Goal: Contribute content: Add original content to the website for others to see

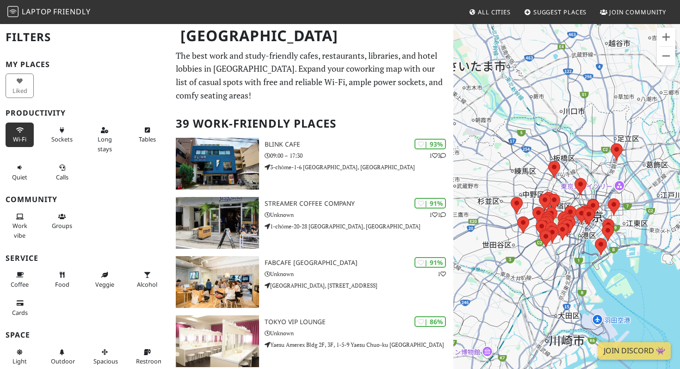
click at [19, 132] on icon at bounding box center [19, 131] width 7 height 6
click at [26, 132] on button "Wi-Fi" at bounding box center [20, 135] width 28 height 25
click at [19, 133] on button "Wi-Fi" at bounding box center [20, 135] width 28 height 25
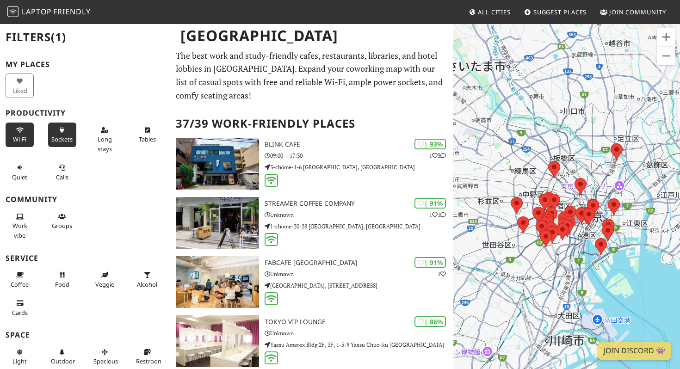
click at [67, 132] on button "Sockets" at bounding box center [62, 135] width 28 height 25
click at [64, 135] on button "Sockets" at bounding box center [62, 135] width 28 height 25
click at [99, 135] on button "Long stays" at bounding box center [105, 140] width 28 height 34
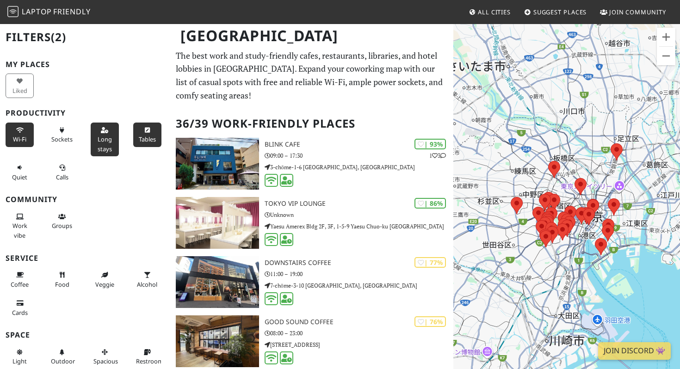
click at [140, 136] on span "Tables" at bounding box center [147, 139] width 17 height 8
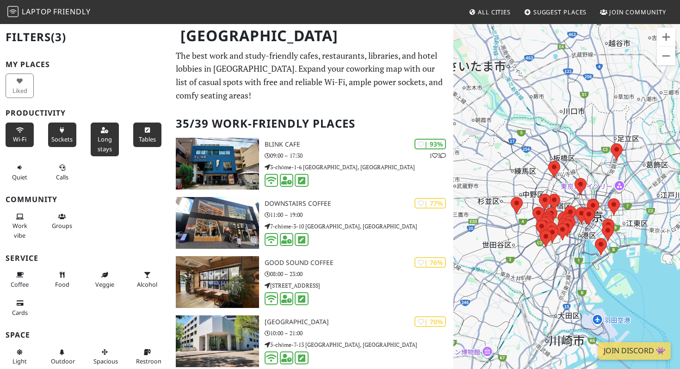
click at [68, 135] on button "Sockets" at bounding box center [62, 135] width 28 height 25
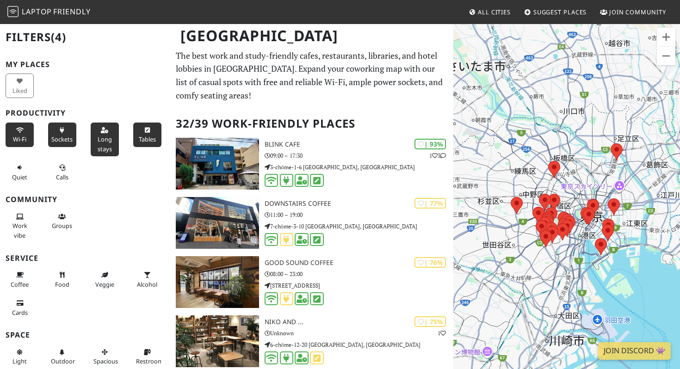
click at [68, 135] on span "Sockets" at bounding box center [61, 139] width 21 height 8
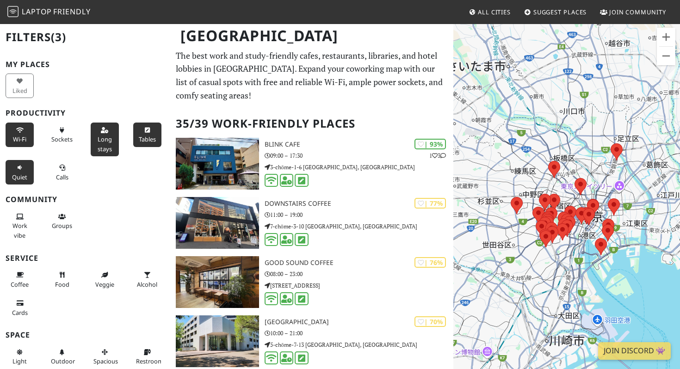
click at [24, 178] on span "Quiet" at bounding box center [19, 177] width 15 height 8
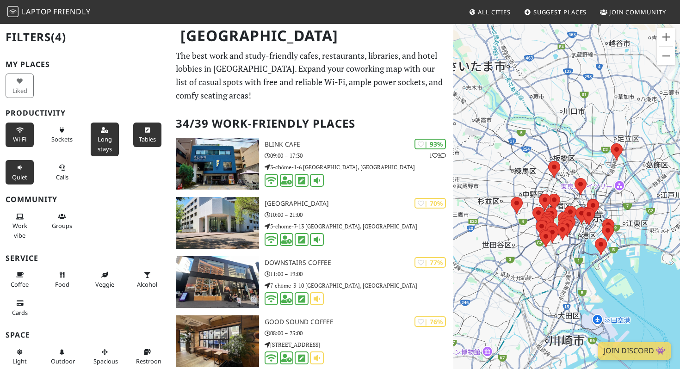
click at [24, 178] on span "Quiet" at bounding box center [19, 177] width 15 height 8
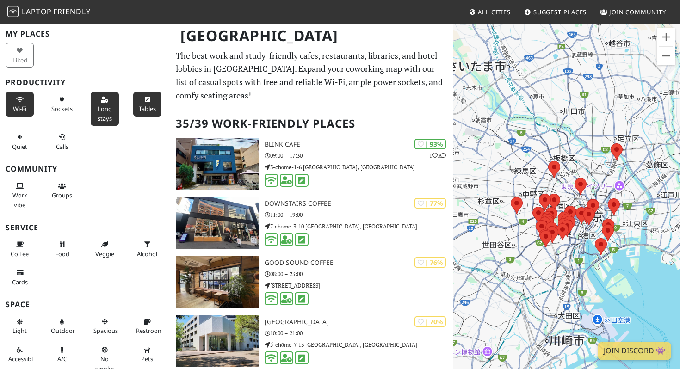
scroll to position [33, 0]
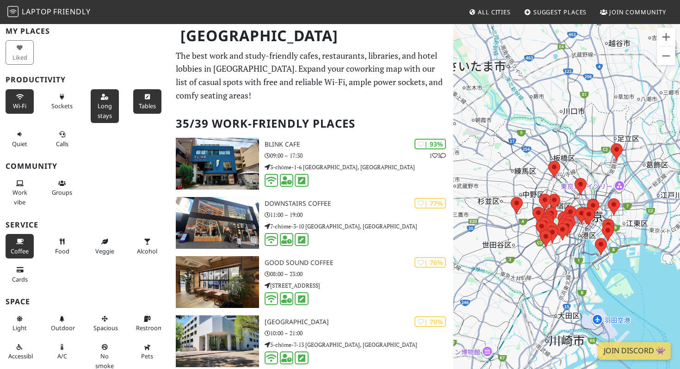
click at [18, 244] on button "Coffee" at bounding box center [20, 246] width 28 height 25
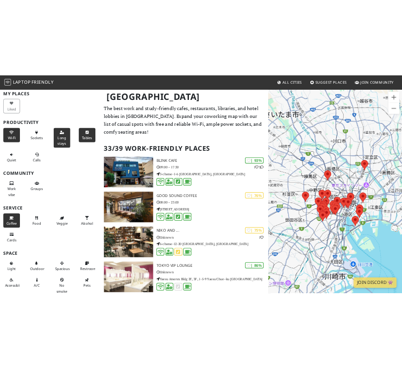
scroll to position [68, 0]
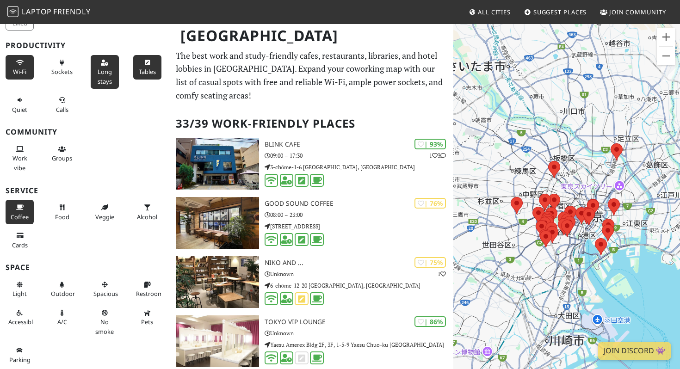
click at [619, 156] on img at bounding box center [617, 151] width 12 height 17
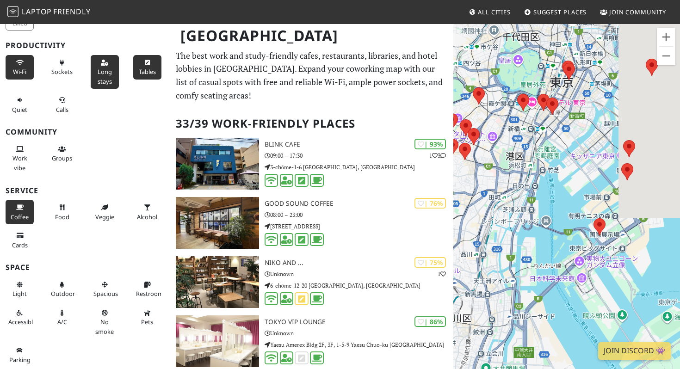
drag, startPoint x: 607, startPoint y: 198, endPoint x: 503, endPoint y: 184, distance: 104.6
click at [502, 184] on div at bounding box center [566, 207] width 227 height 369
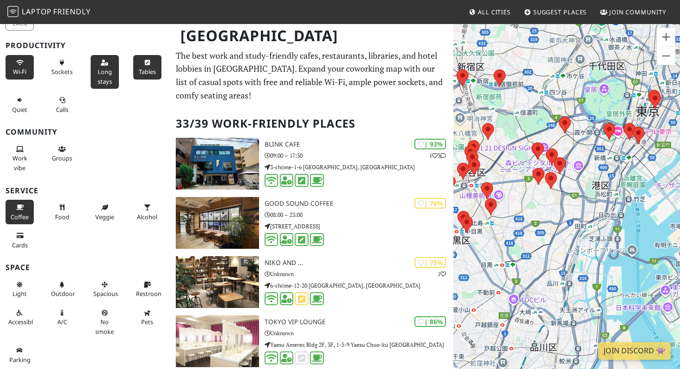
drag, startPoint x: 522, startPoint y: 214, endPoint x: 609, endPoint y: 244, distance: 92.5
click at [609, 244] on div at bounding box center [566, 207] width 227 height 369
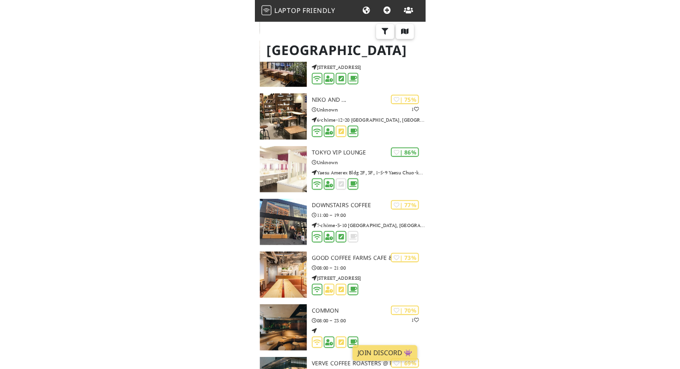
scroll to position [0, 0]
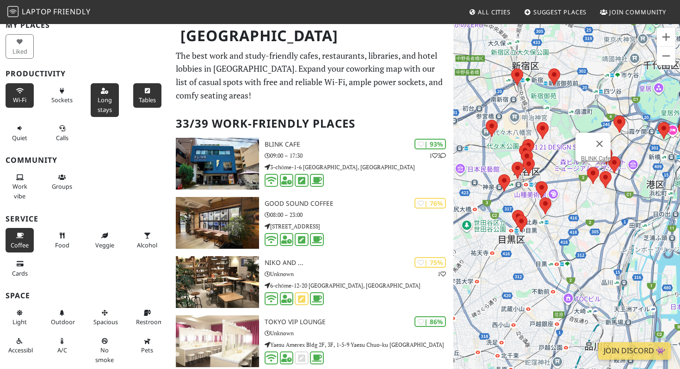
click at [587, 167] on area at bounding box center [587, 167] width 0 height 0
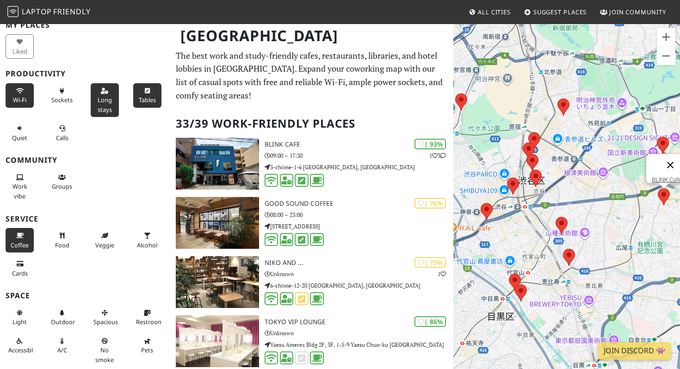
click at [672, 161] on button "閉じる" at bounding box center [670, 165] width 22 height 22
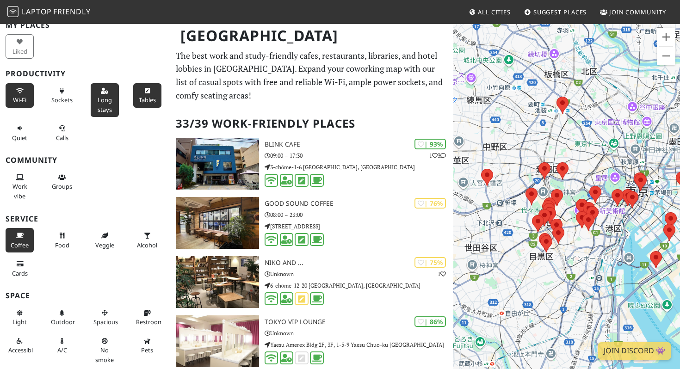
click at [12, 11] on img at bounding box center [12, 11] width 11 height 11
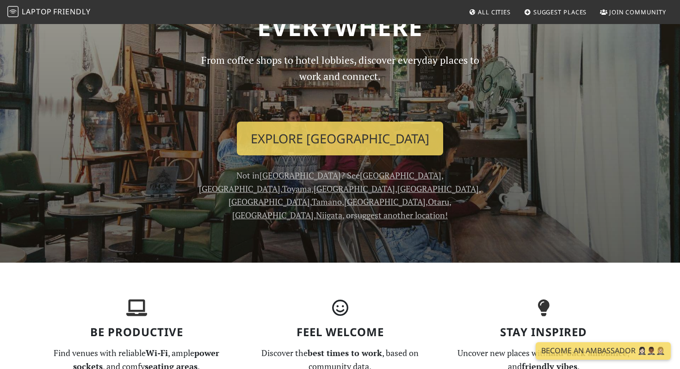
scroll to position [217, 0]
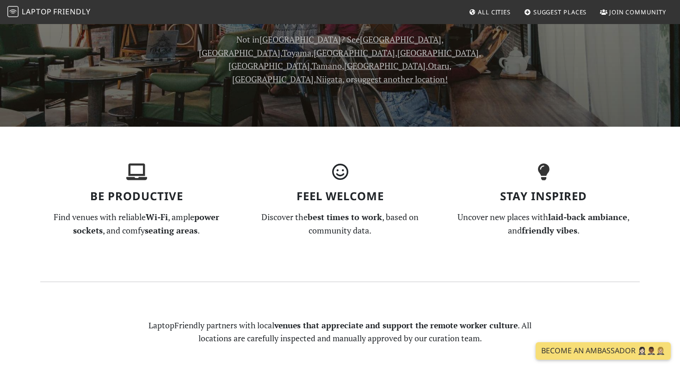
click at [303, 190] on h3 "Feel Welcome" at bounding box center [340, 196] width 192 height 13
drag, startPoint x: 303, startPoint y: 171, endPoint x: 384, endPoint y: 170, distance: 81.9
click at [384, 190] on h3 "Feel Welcome" at bounding box center [340, 196] width 192 height 13
click at [503, 190] on h3 "Stay Inspired" at bounding box center [543, 196] width 192 height 13
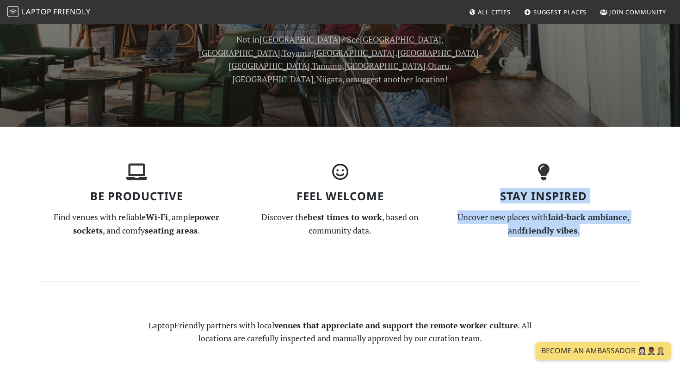
drag, startPoint x: 503, startPoint y: 169, endPoint x: 580, endPoint y: 204, distance: 84.5
click at [580, 205] on div "Stay Inspired Uncover new places with laid-back ambiance , and friendly vibes ." at bounding box center [544, 204] width 204 height 80
click at [580, 211] on p "Uncover new places with laid-back ambiance , and friendly vibes ." at bounding box center [543, 224] width 192 height 27
drag, startPoint x: 580, startPoint y: 204, endPoint x: 467, endPoint y: 193, distance: 113.9
click at [466, 211] on p "Uncover new places with laid-back ambiance , and friendly vibes ." at bounding box center [543, 224] width 192 height 27
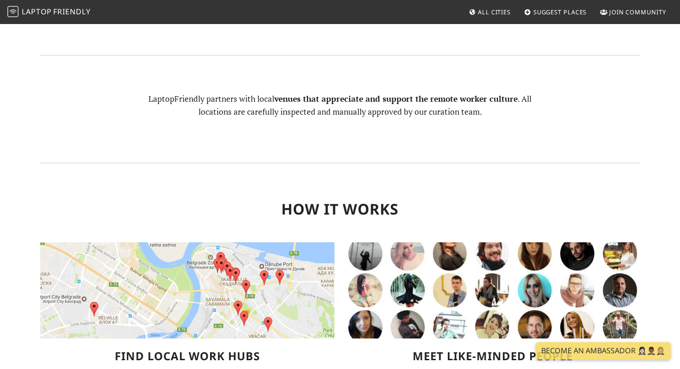
scroll to position [620, 0]
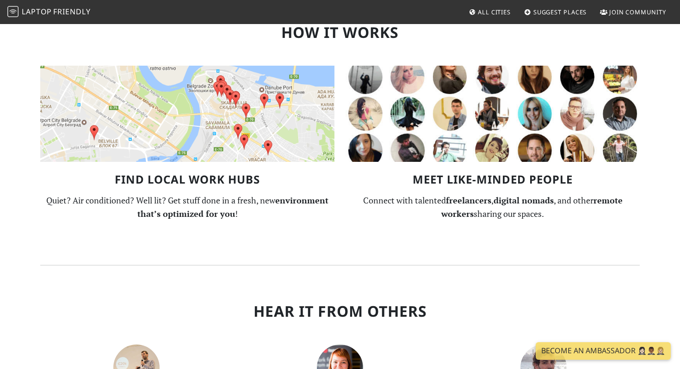
click at [124, 173] on h3 "Find Local Work Hubs" at bounding box center [187, 179] width 294 height 13
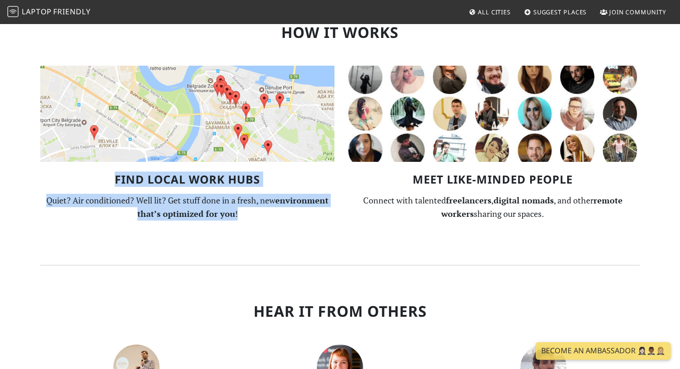
drag, startPoint x: 124, startPoint y: 152, endPoint x: 281, endPoint y: 181, distance: 160.5
click at [281, 182] on div "Find Local Work Hubs Quiet? Air conditioned? Well lit? Get stuff done in a fres…" at bounding box center [187, 138] width 305 height 179
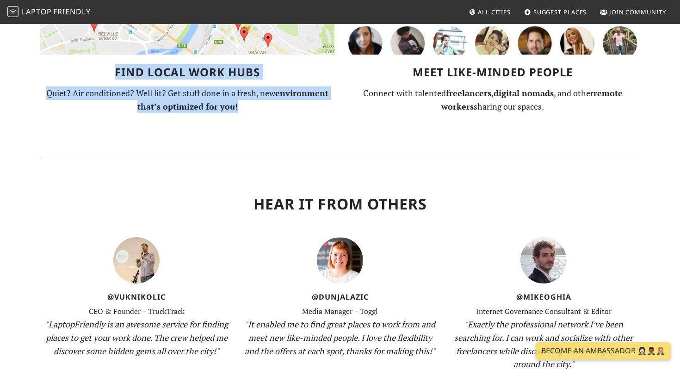
scroll to position [779, 0]
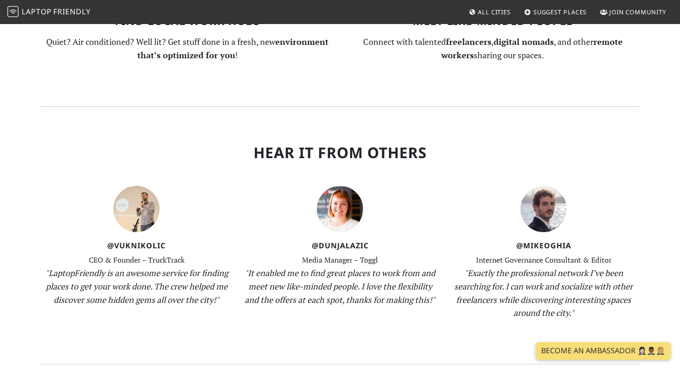
click at [346, 267] on em ""It enabled me to find great places to work from and meet new like-minded peopl…" at bounding box center [340, 286] width 191 height 38
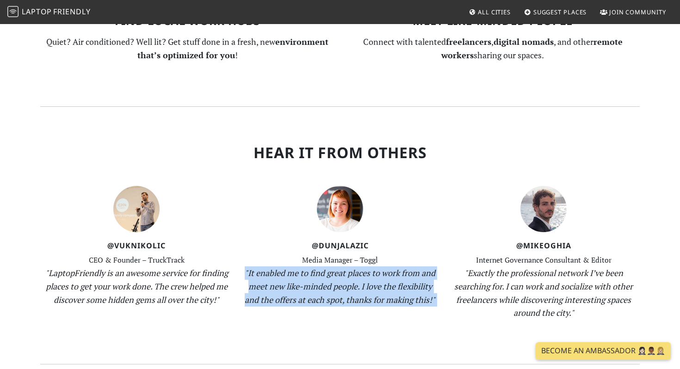
click at [346, 267] on em ""It enabled me to find great places to work from and meet new like-minded peopl…" at bounding box center [340, 286] width 191 height 38
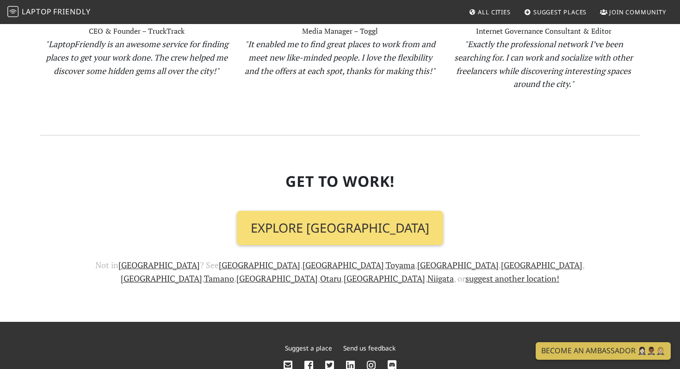
click at [346, 256] on section "Get To Work! Explore Tokyo Not in Tokyo ? See Osaka , Kyoto , Toyama , Chiba , …" at bounding box center [340, 229] width 600 height 186
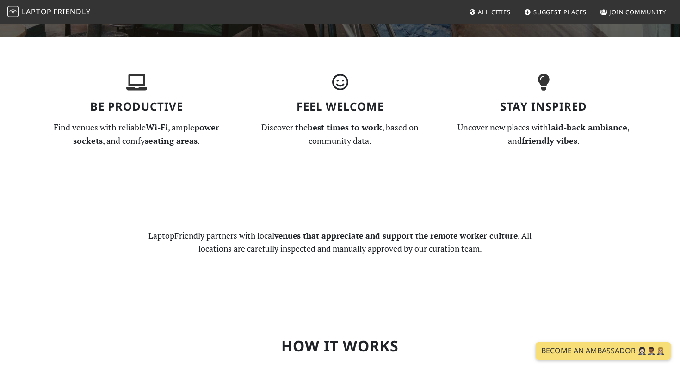
scroll to position [0, 0]
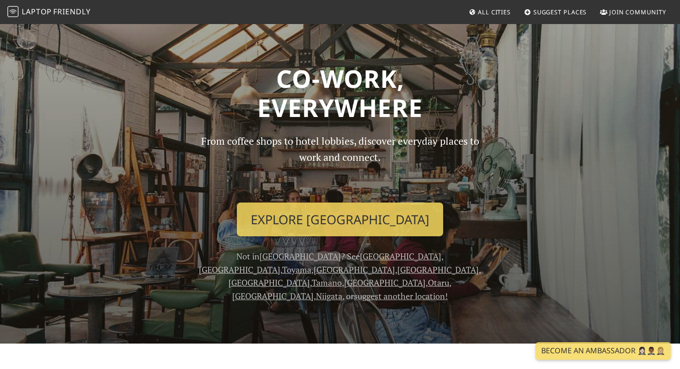
click at [556, 12] on span "Suggest Places" at bounding box center [560, 12] width 54 height 8
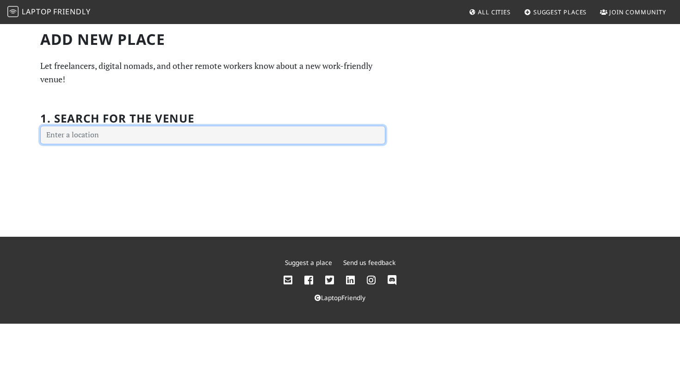
click at [110, 137] on input "text" at bounding box center [212, 135] width 345 height 19
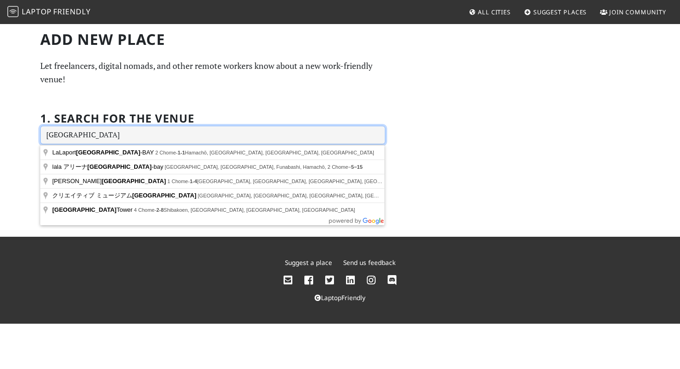
type input "tokyo"
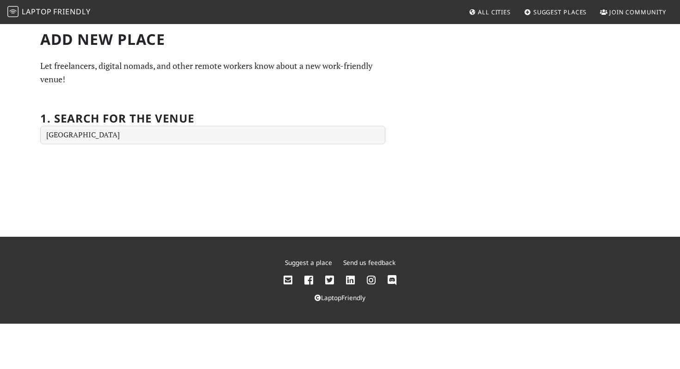
click at [111, 68] on p "Let freelancers, digital nomads, and other remote workers know about a new work…" at bounding box center [212, 72] width 345 height 27
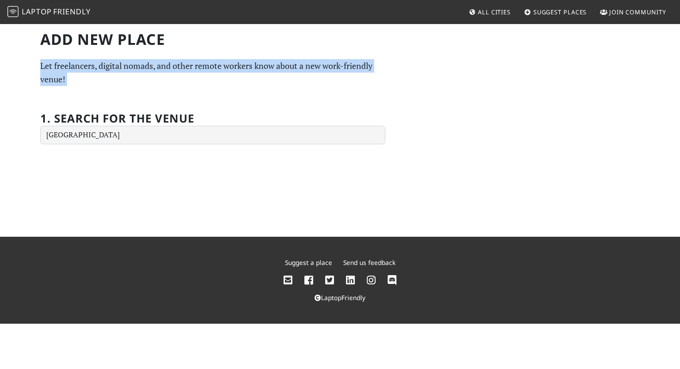
click at [111, 68] on p "Let freelancers, digital nomads, and other remote workers know about a new work…" at bounding box center [212, 72] width 345 height 27
click at [160, 73] on p "Let freelancers, digital nomads, and other remote workers know about a new work…" at bounding box center [212, 72] width 345 height 27
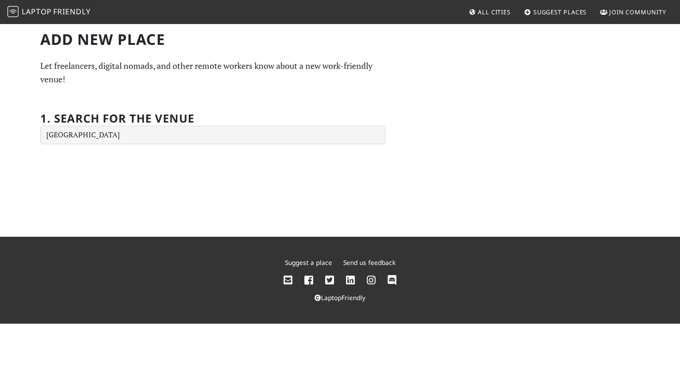
click at [160, 73] on p "Let freelancers, digital nomads, and other remote workers know about a new work…" at bounding box center [212, 72] width 345 height 27
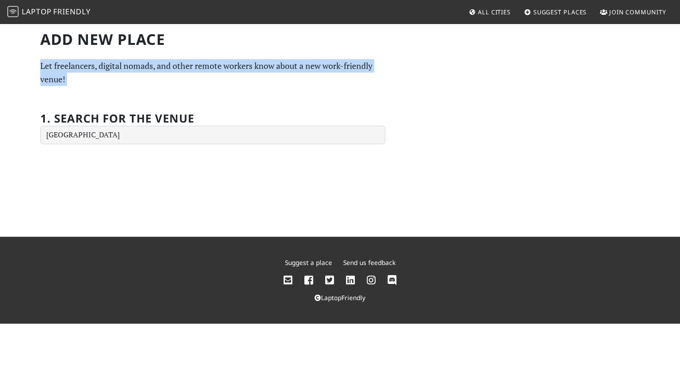
click at [160, 73] on p "Let freelancers, digital nomads, and other remote workers know about a new work…" at bounding box center [212, 72] width 345 height 27
click at [111, 82] on p "Let freelancers, digital nomads, and other remote workers know about a new work…" at bounding box center [212, 72] width 345 height 27
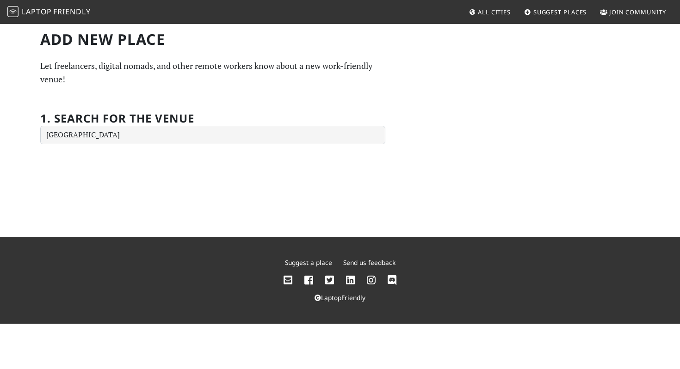
click at [371, 280] on icon at bounding box center [371, 281] width 9 height 10
